Goal: Information Seeking & Learning: Learn about a topic

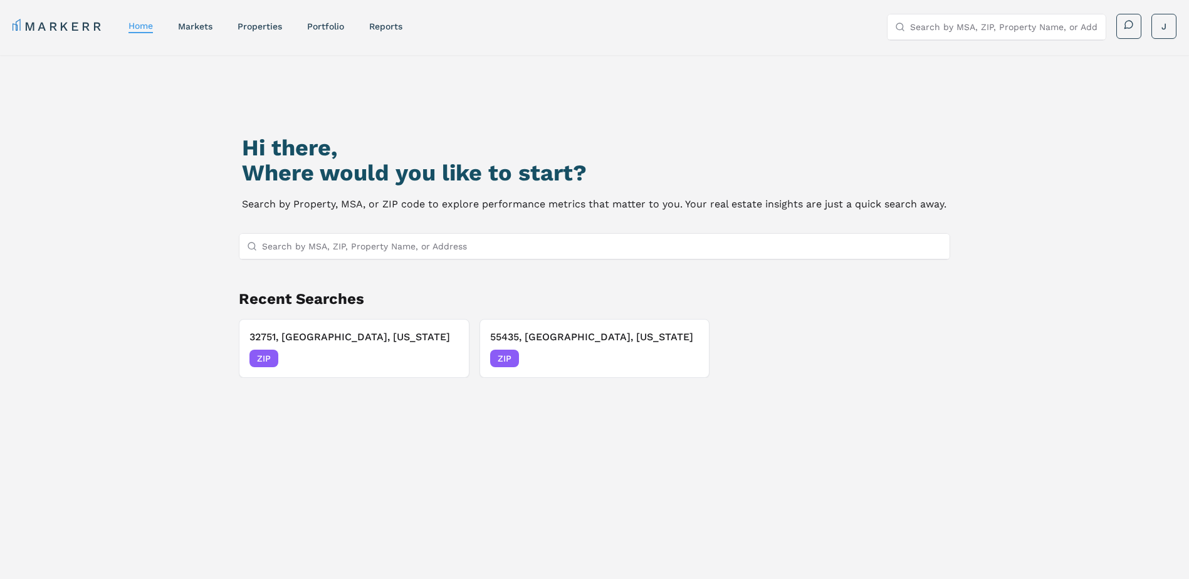
click at [476, 242] on input "Search by MSA, ZIP, Property Name, or Address" at bounding box center [602, 246] width 681 height 25
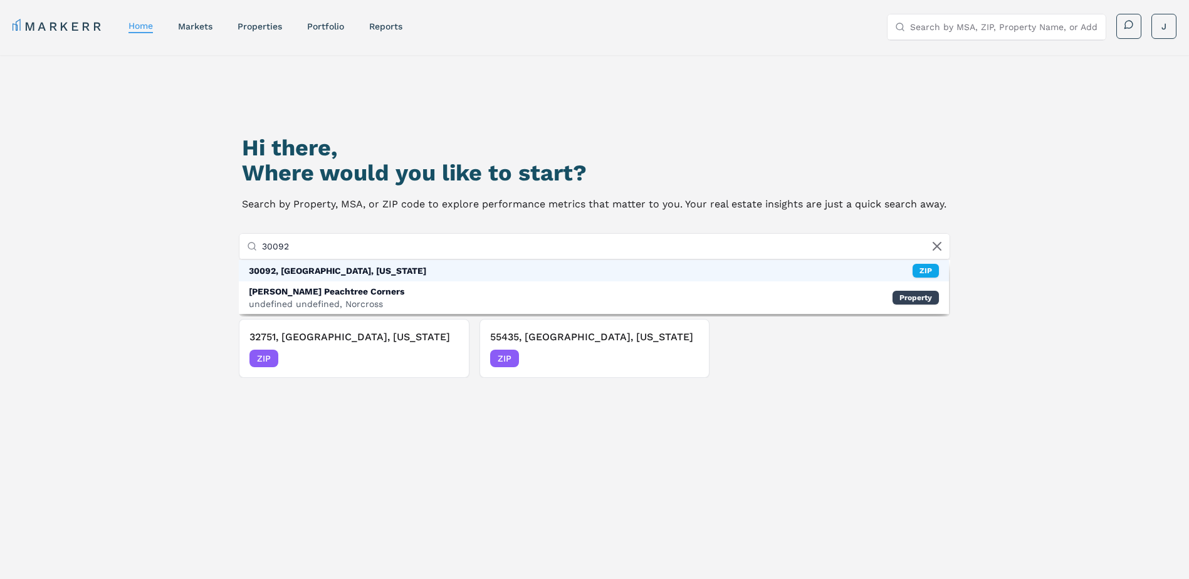
type input "30092"
click at [443, 264] on div "30092, [GEOGRAPHIC_DATA], [US_STATE] ZIP" at bounding box center [594, 270] width 711 height 21
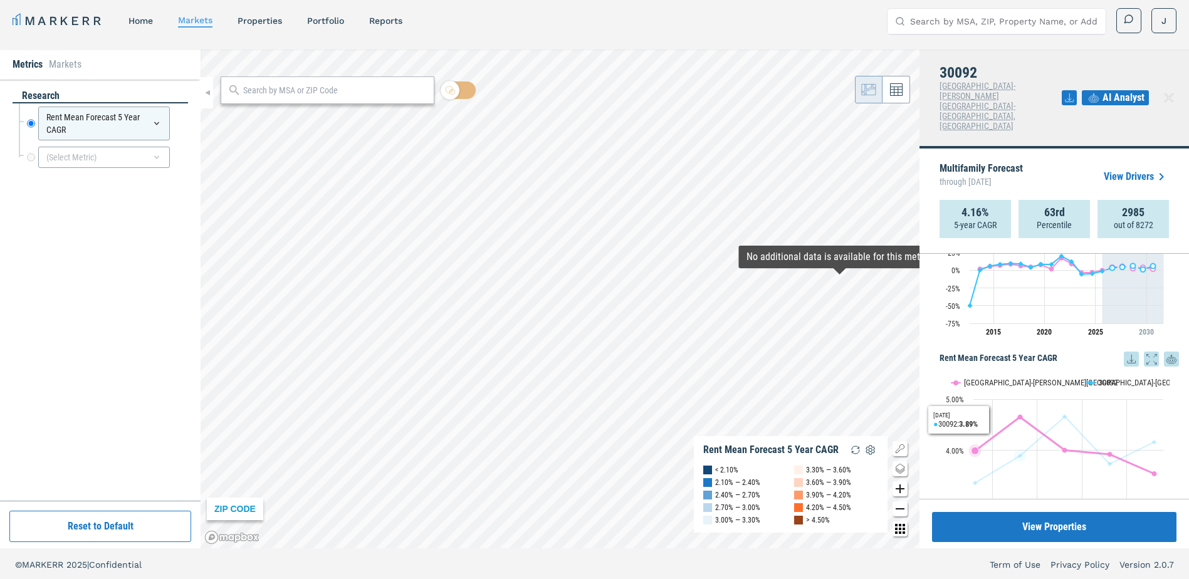
scroll to position [8, 0]
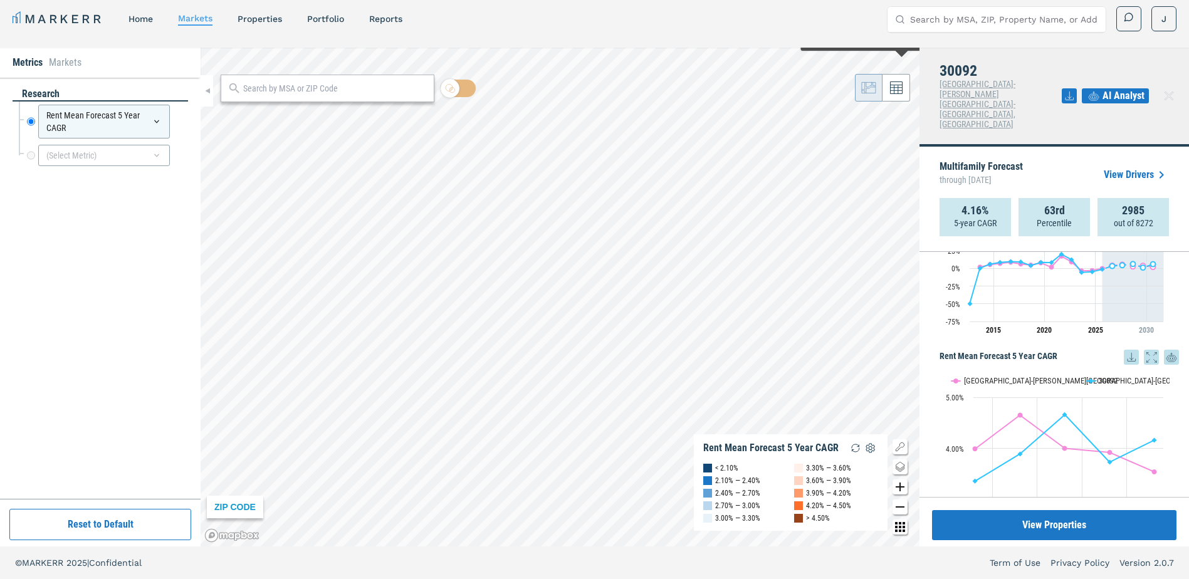
click at [1143, 167] on link "View Drivers" at bounding box center [1136, 174] width 65 height 15
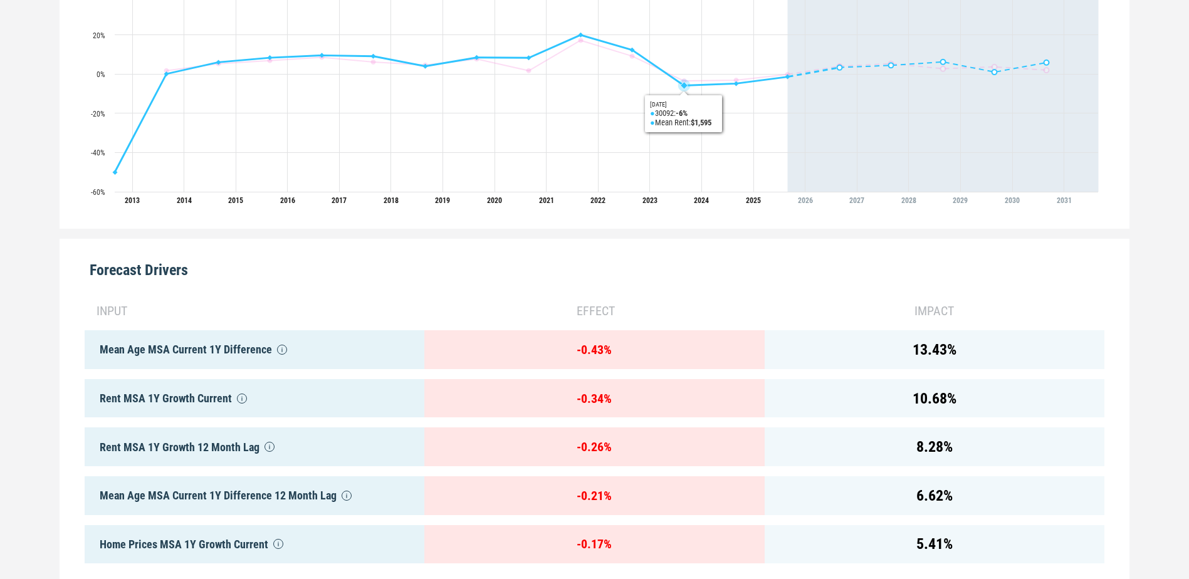
scroll to position [579, 0]
